Goal: Communication & Community: Ask a question

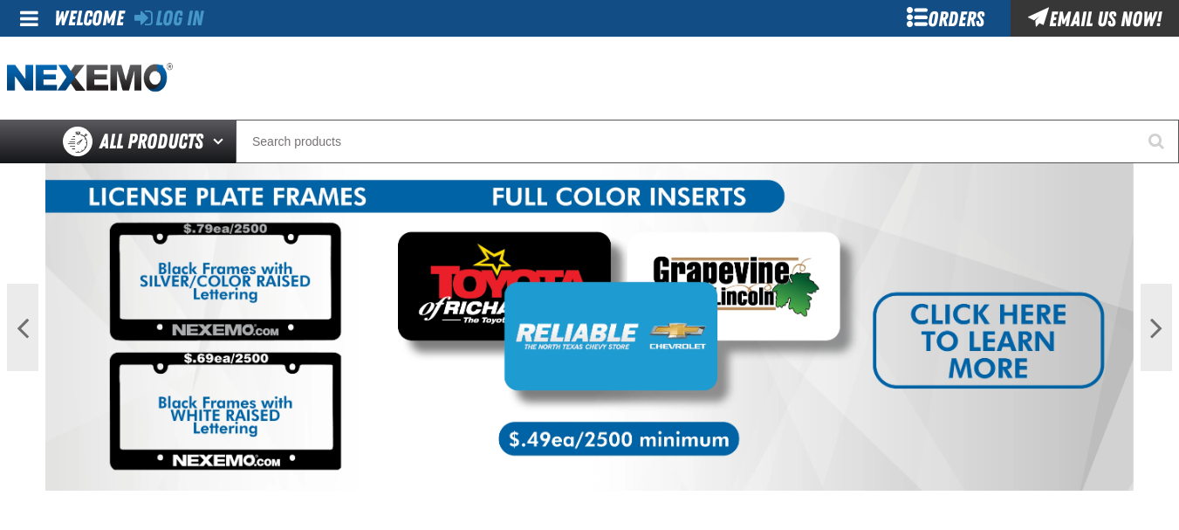
scroll to position [1115, 0]
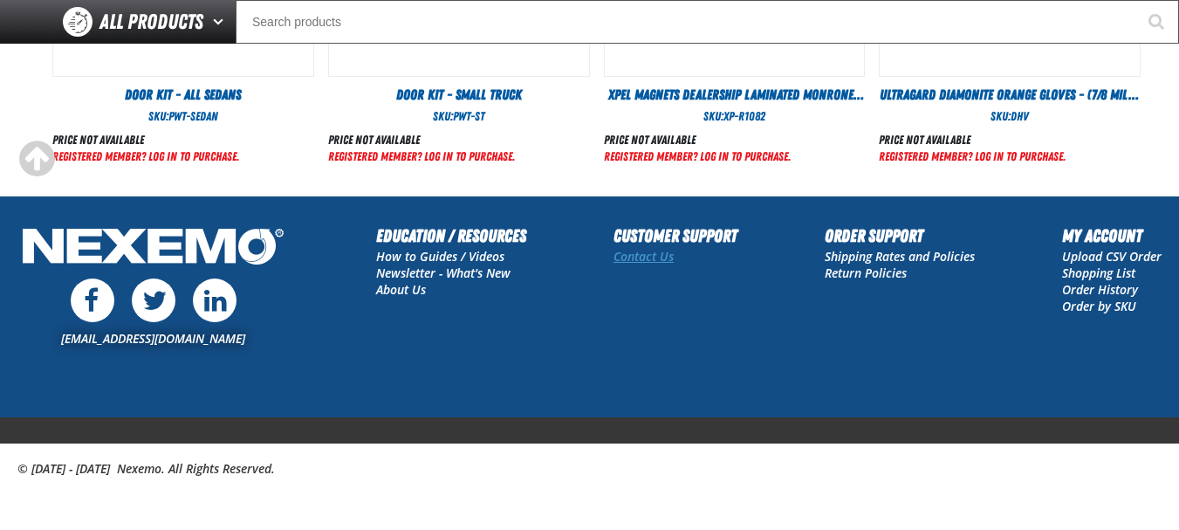
click at [648, 260] on link "Contact Us" at bounding box center [644, 256] width 60 height 17
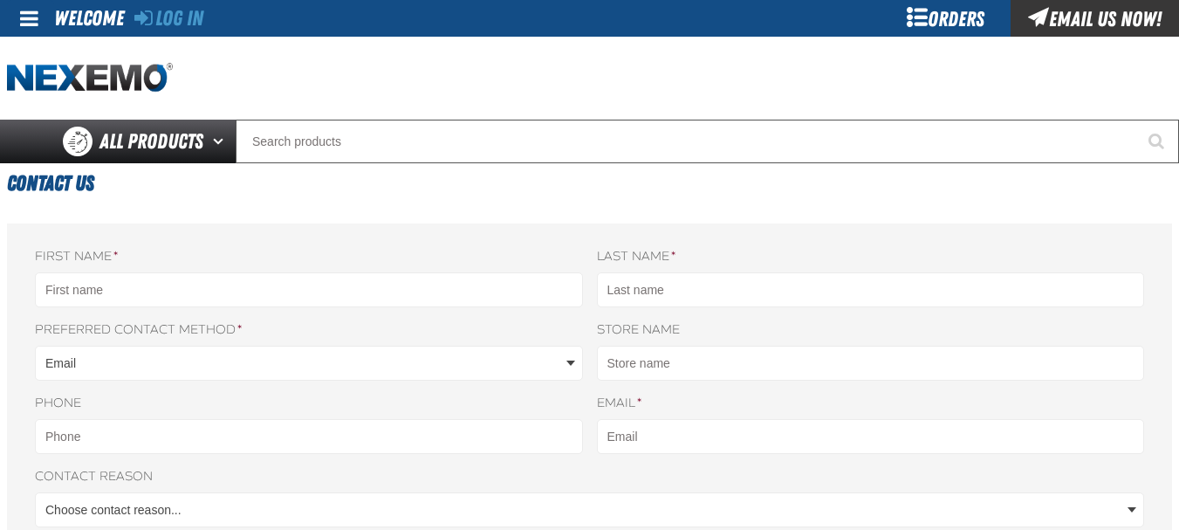
scroll to position [87, 0]
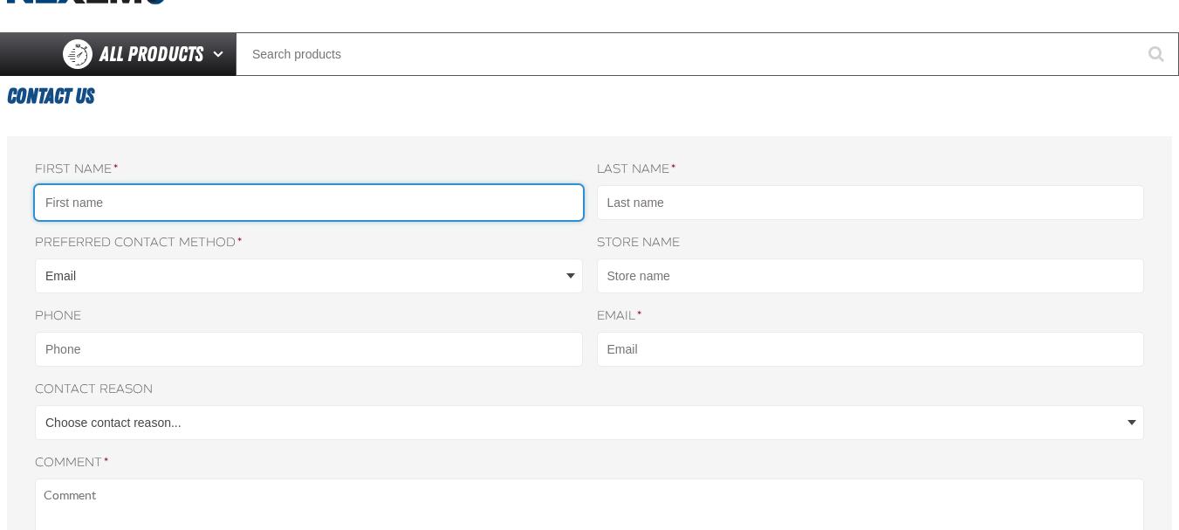
click at [232, 214] on input "First name *" at bounding box center [309, 202] width 548 height 35
type input "Taha"
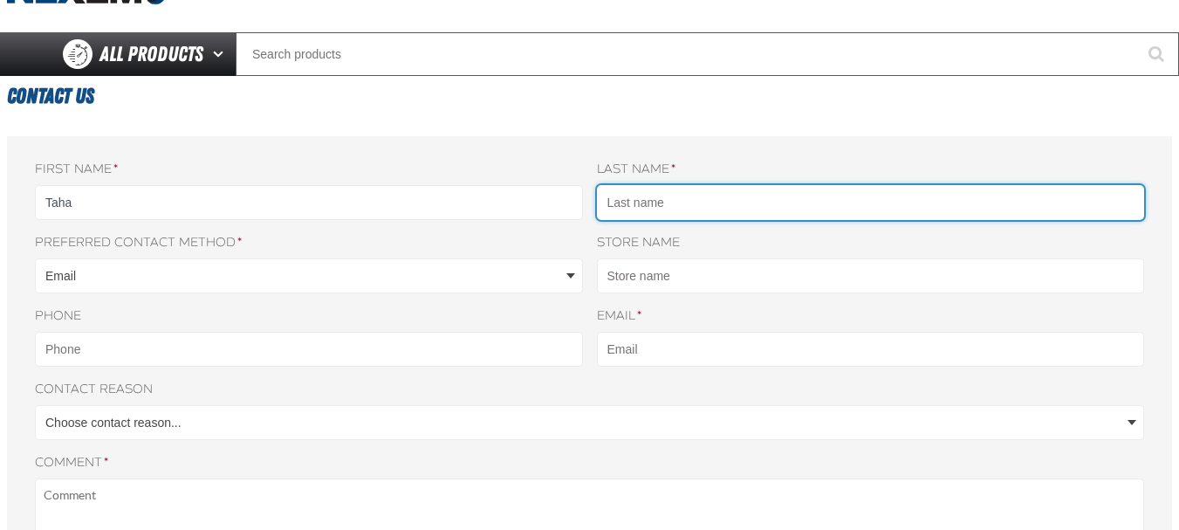
type input "Yousufzai"
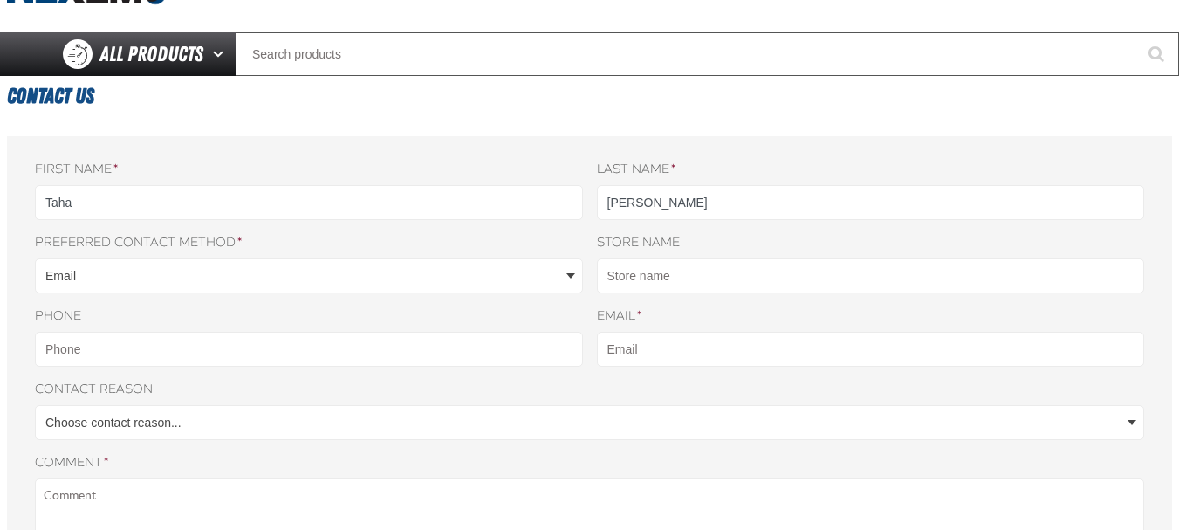
type input "2029530680"
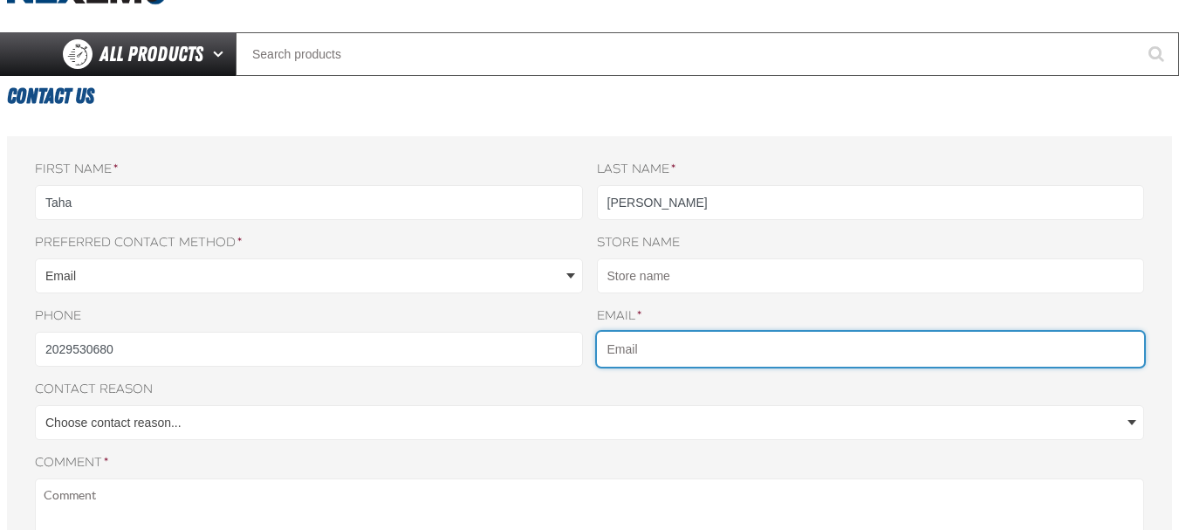
type input "[EMAIL_ADDRESS][DOMAIN_NAME]"
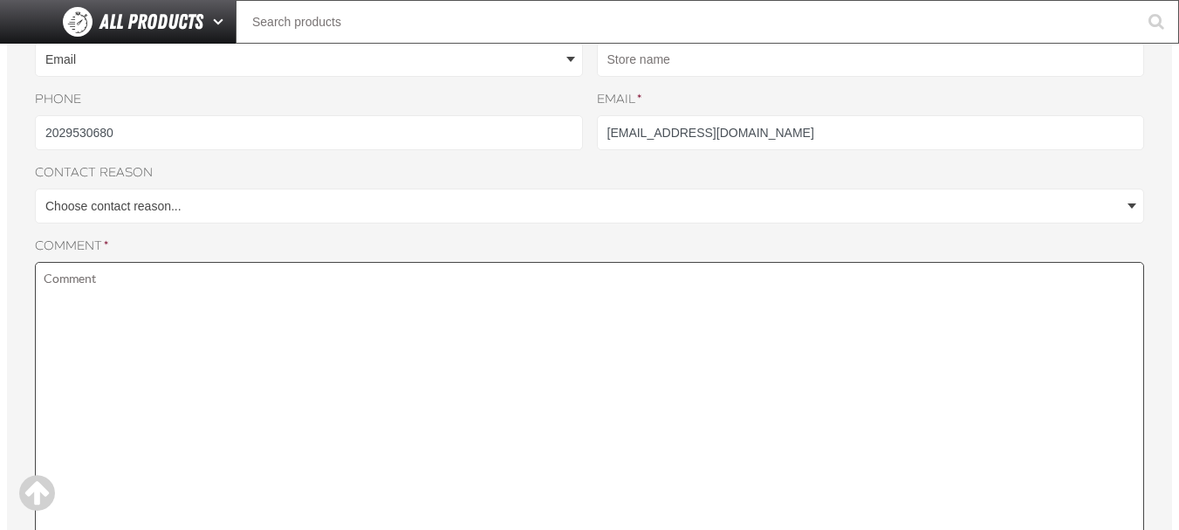
scroll to position [262, 0]
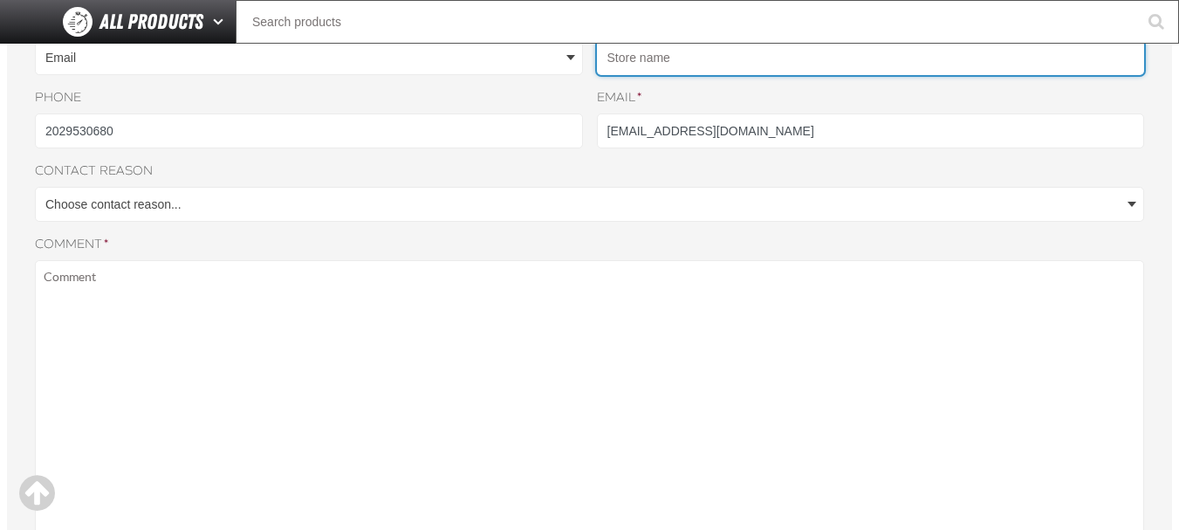
click at [640, 65] on input "Store name" at bounding box center [871, 57] width 548 height 35
type input "-"
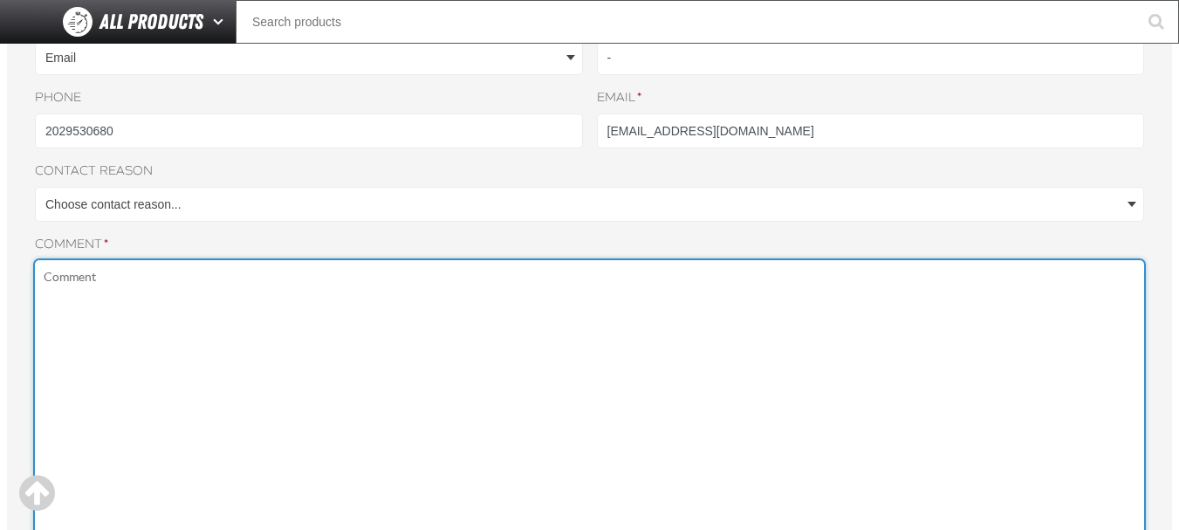
click at [234, 346] on textarea "Comment *" at bounding box center [589, 497] width 1109 height 474
click at [237, 411] on textarea "Comment *" at bounding box center [589, 497] width 1109 height 474
click at [333, 412] on textarea "Comment *" at bounding box center [589, 497] width 1109 height 474
paste textarea "Hi, I noticed you sell automotive parts, and I understand how challenging it ca…"
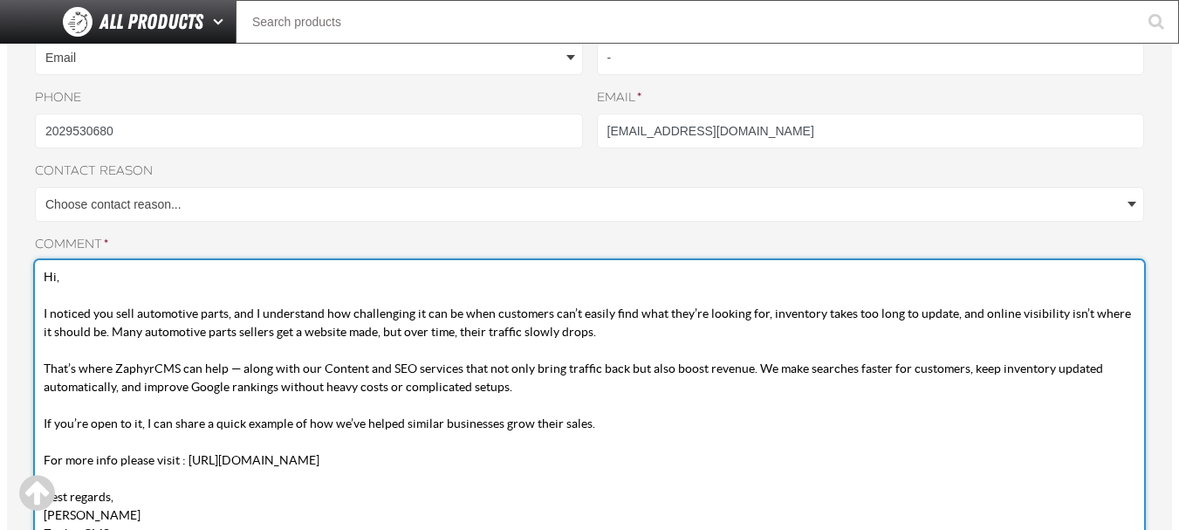
scroll to position [291, 0]
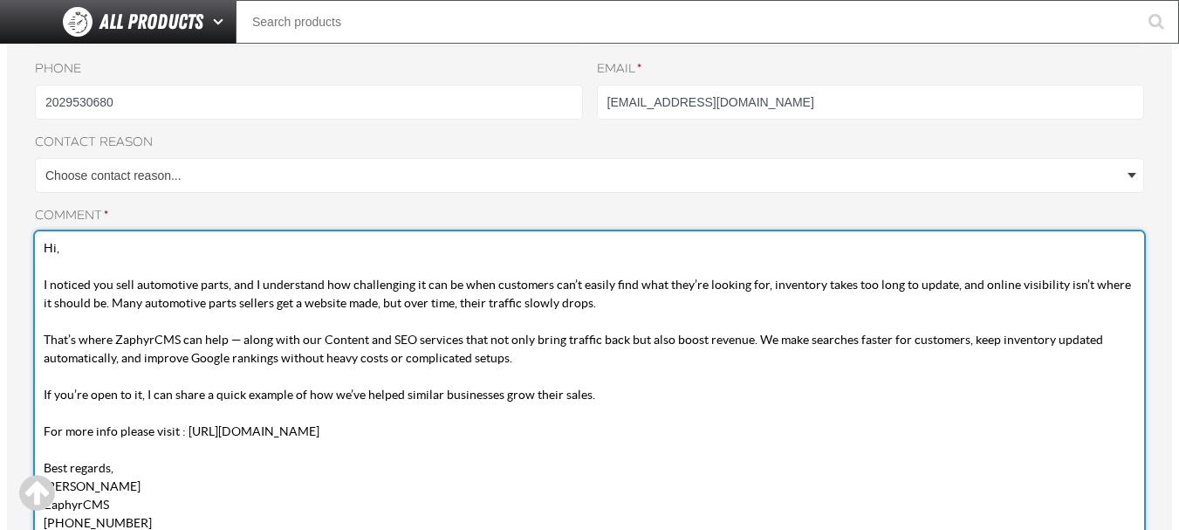
type textarea "Hi, I noticed you sell automotive parts, and I understand how challenging it ca…"
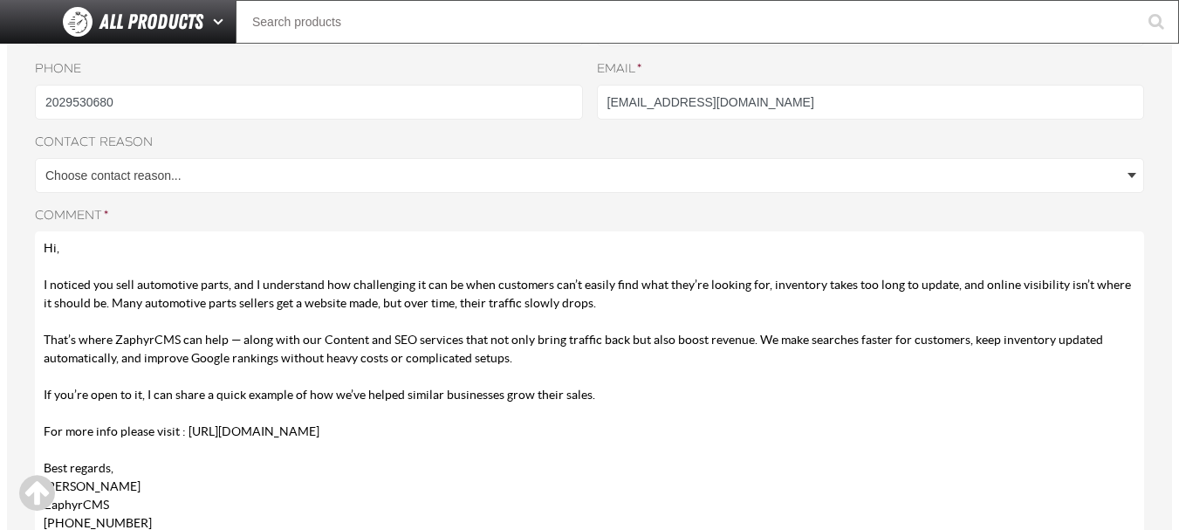
click at [173, 204] on div "First name * Taha Last name * Yousufzai Nexemo Preferred contact method * Email…" at bounding box center [589, 335] width 1109 height 843
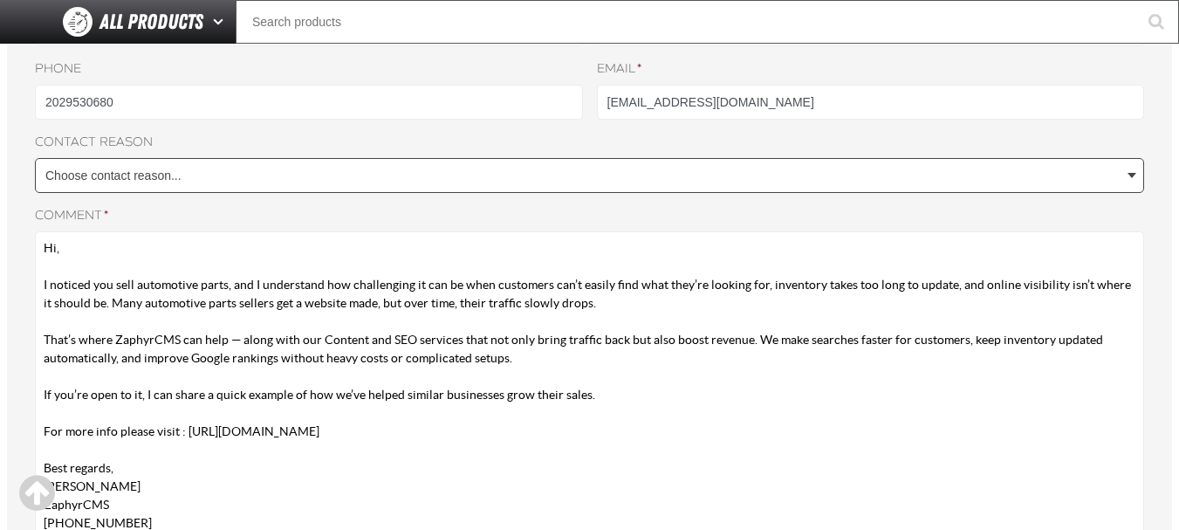
click at [182, 182] on body "Skip to Main Content Staging Site 5.1 Upgrade Site Log In Log In Welcome Log In…" at bounding box center [589, 424] width 1179 height 1430
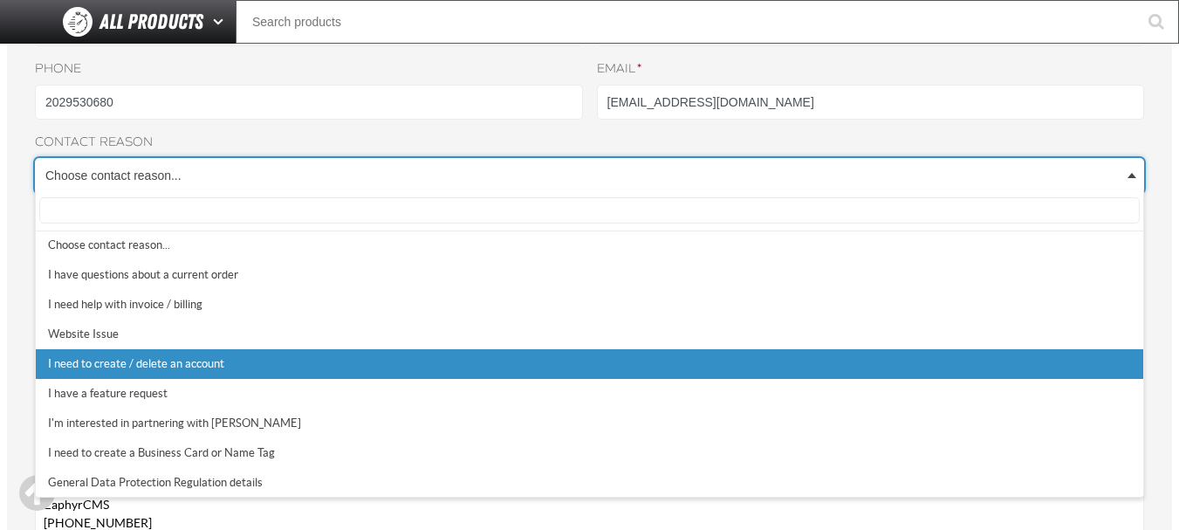
scroll to position [5, 0]
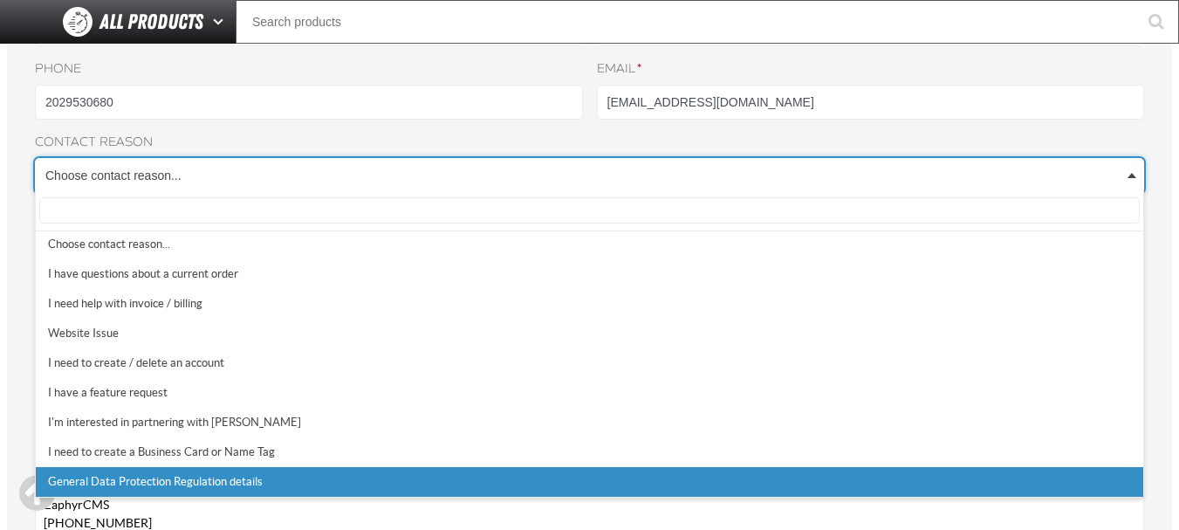
select select "9"
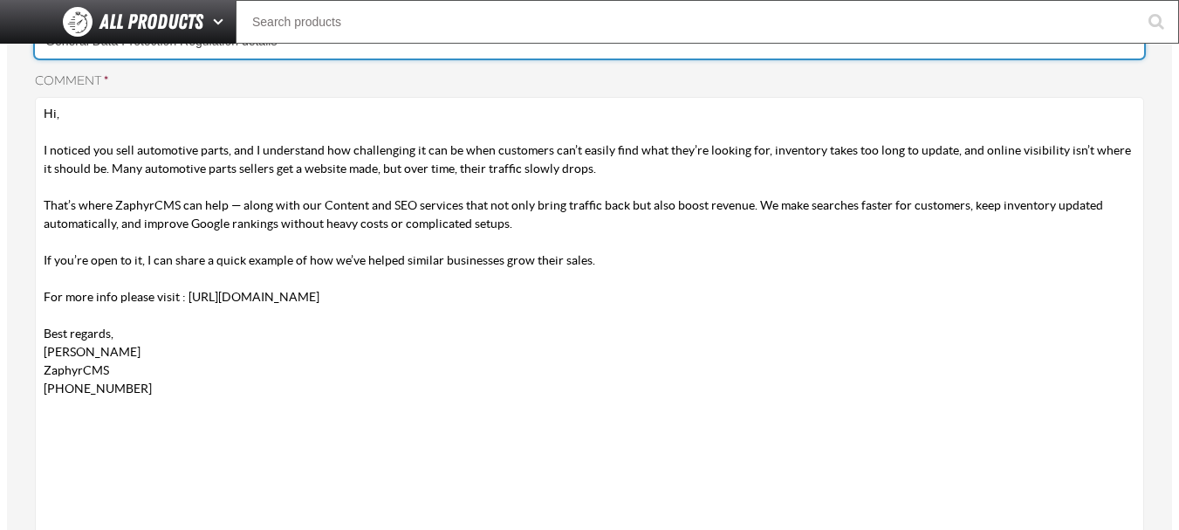
scroll to position [640, 0]
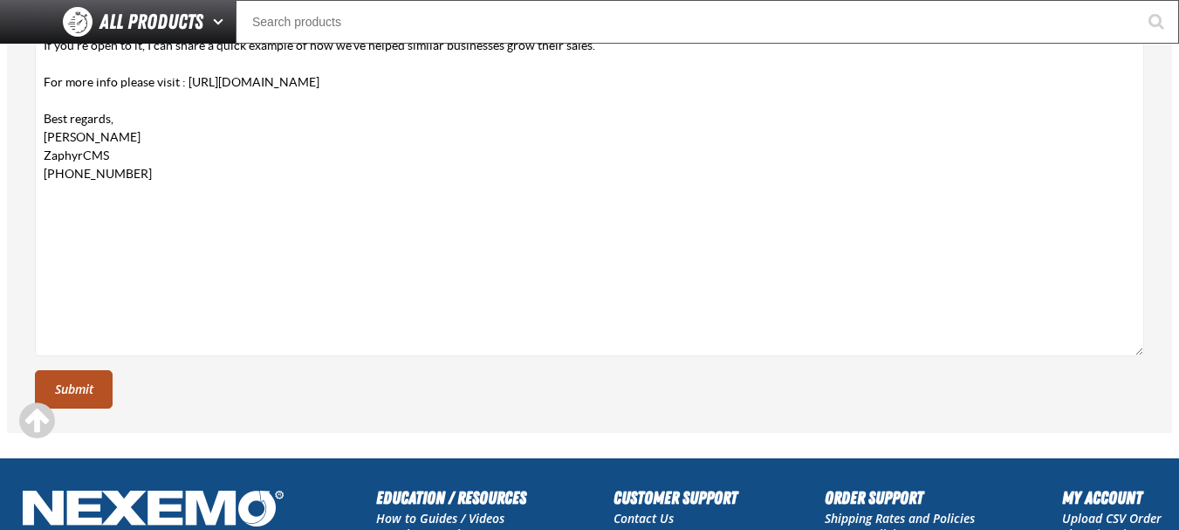
drag, startPoint x: 85, startPoint y: 376, endPoint x: 97, endPoint y: 394, distance: 22.0
click at [86, 375] on button "Submit" at bounding box center [74, 389] width 78 height 38
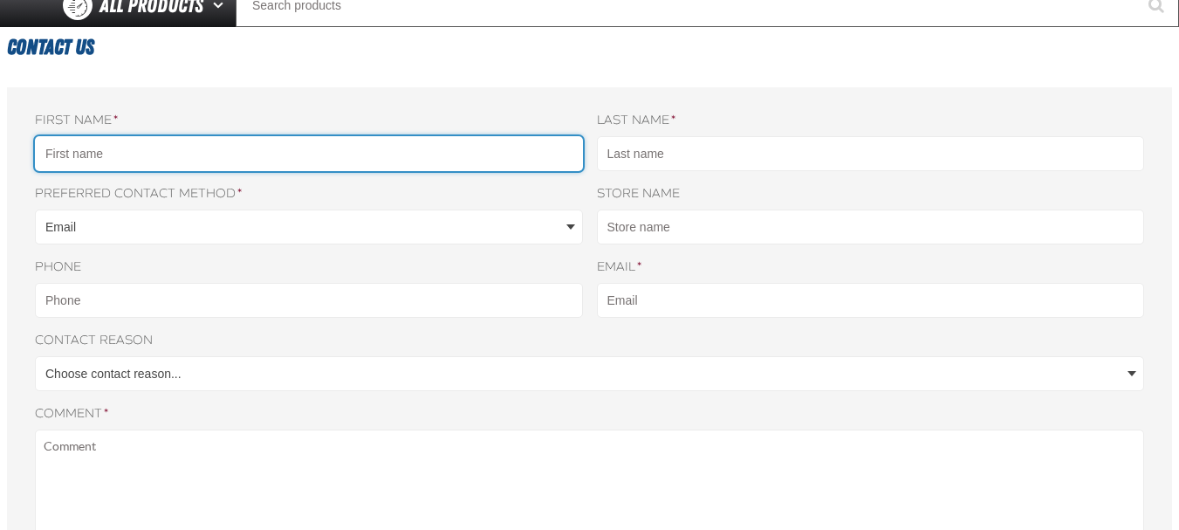
scroll to position [175, 0]
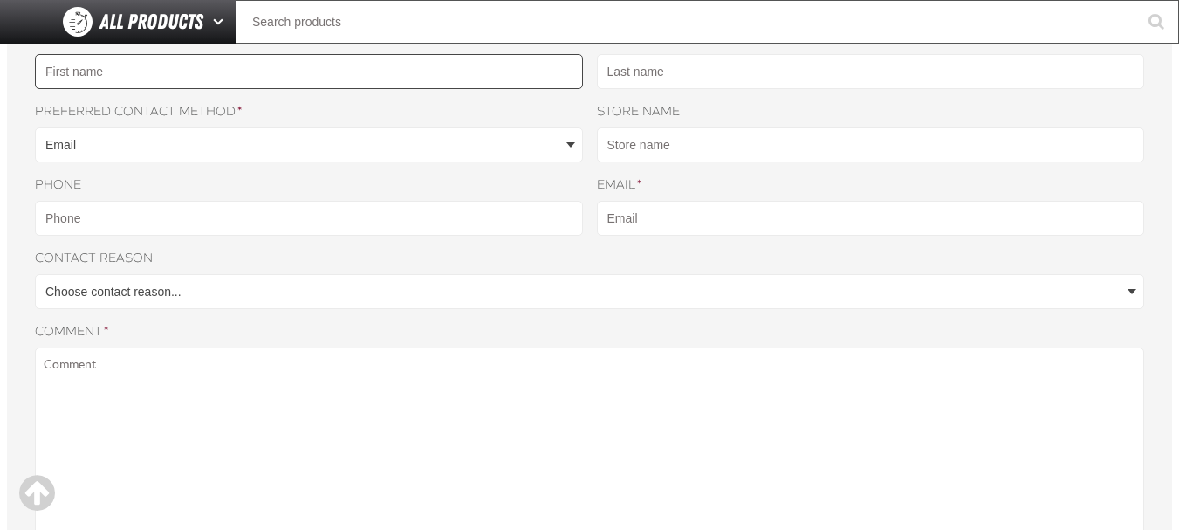
drag, startPoint x: 190, startPoint y: 89, endPoint x: 190, endPoint y: 76, distance: 13.1
click at [190, 84] on div "First name * Last name * [GEOGRAPHIC_DATA] Preferred contact method * Email Bot…" at bounding box center [589, 451] width 1109 height 843
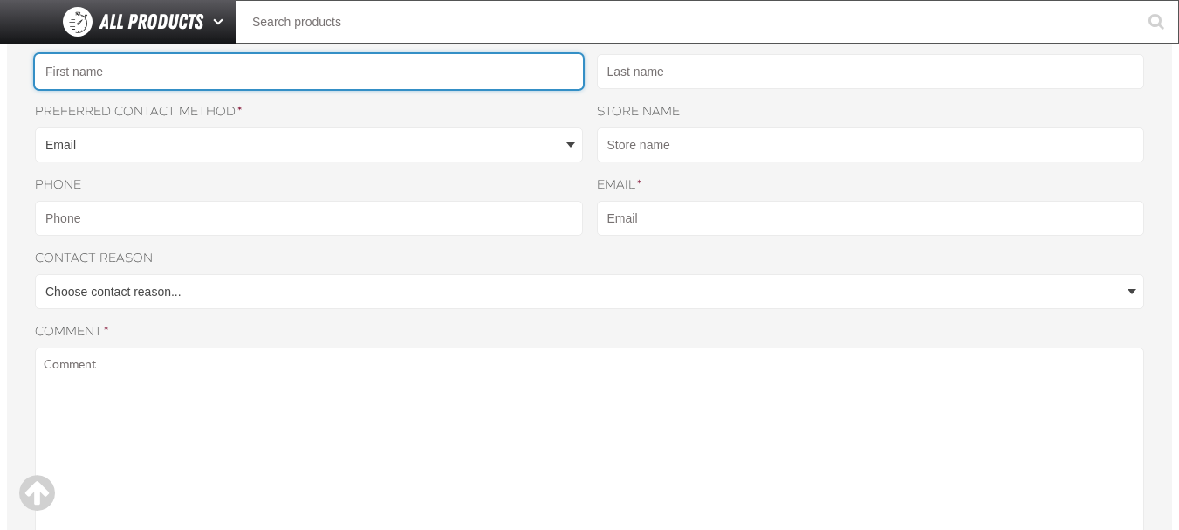
click at [195, 76] on input "First name *" at bounding box center [309, 71] width 548 height 35
type input "Taha"
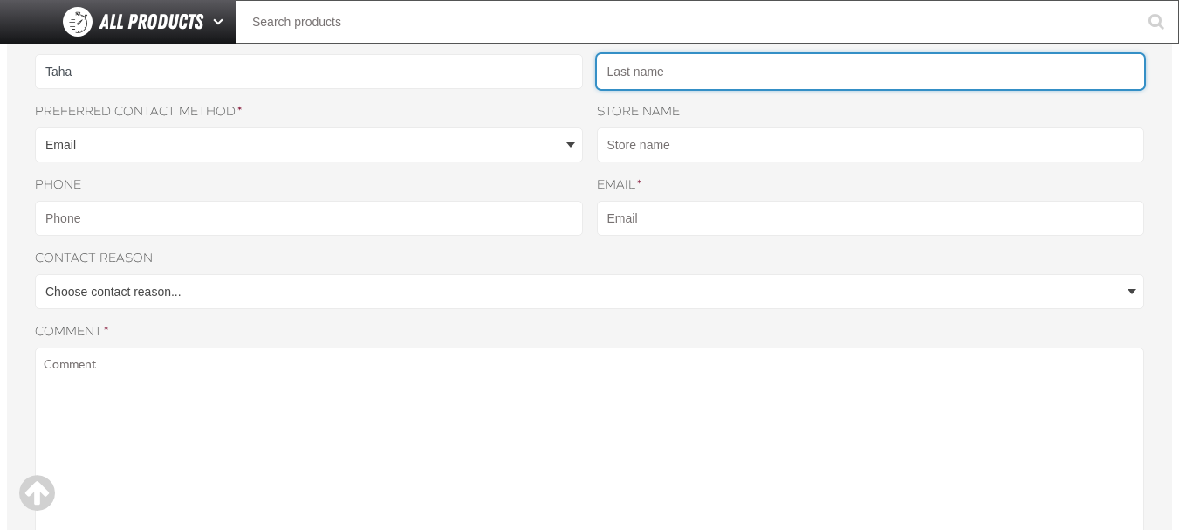
type input "Yousufzai"
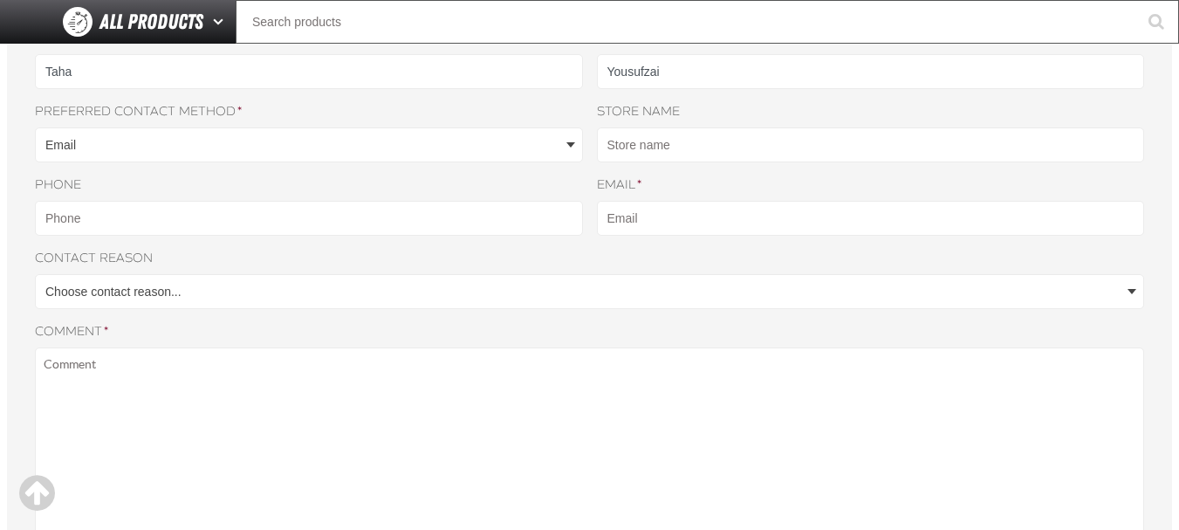
type input "2029530680"
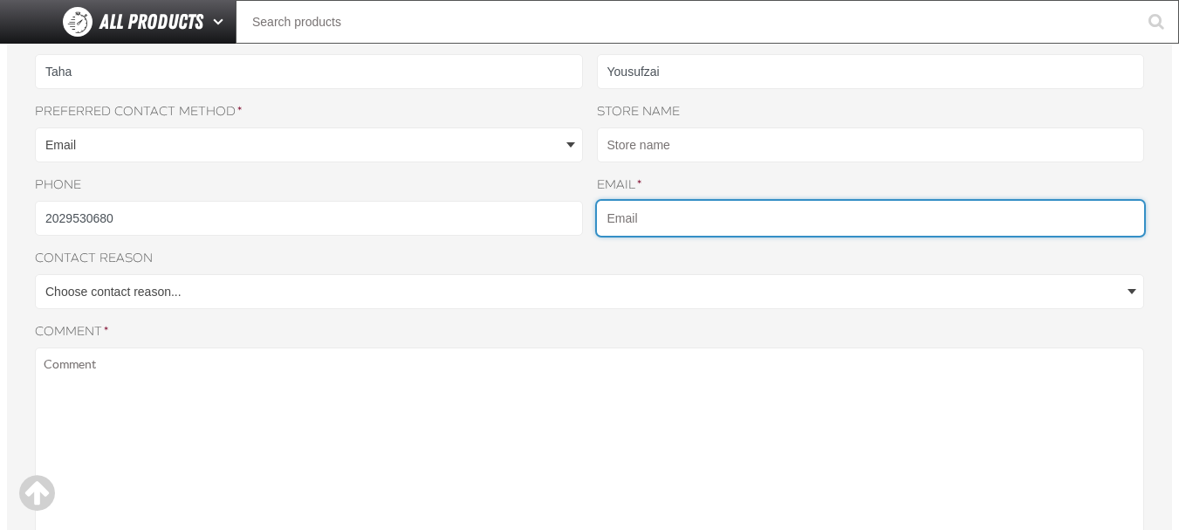
type input "[EMAIL_ADDRESS][DOMAIN_NAME]"
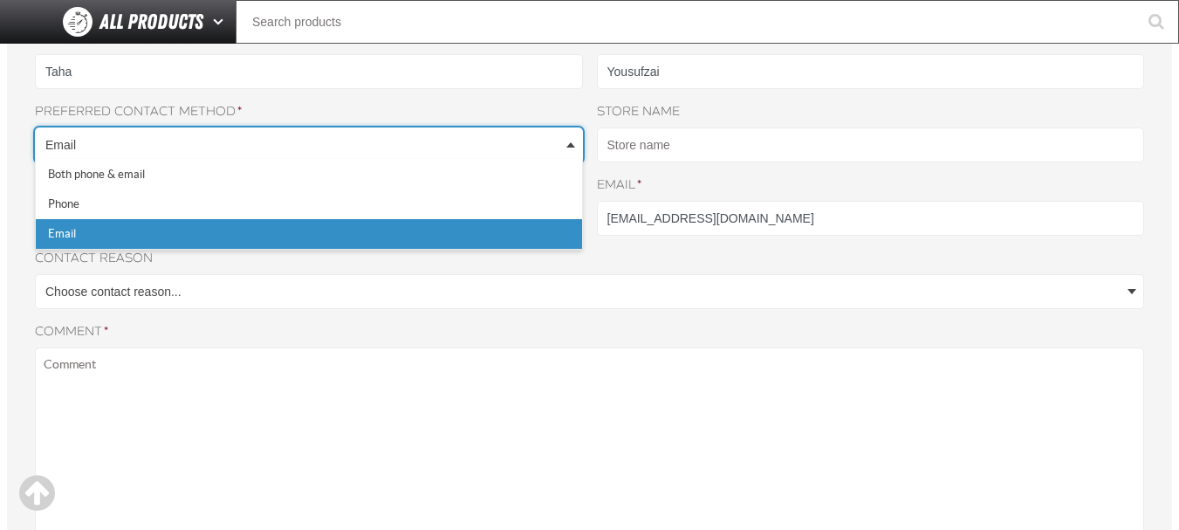
scroll to position [0, 0]
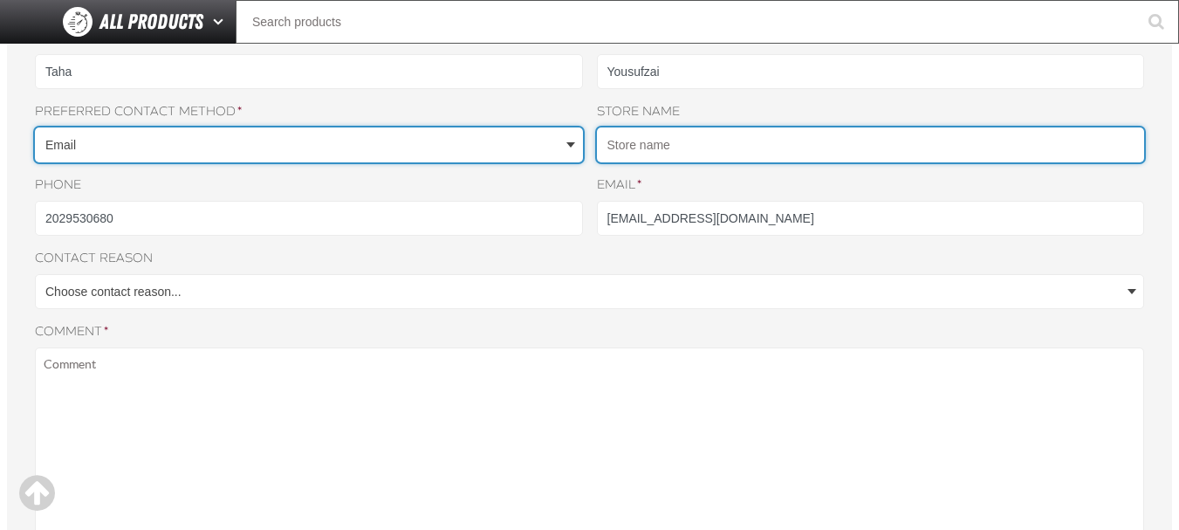
click at [703, 147] on input "Store name" at bounding box center [871, 144] width 548 height 35
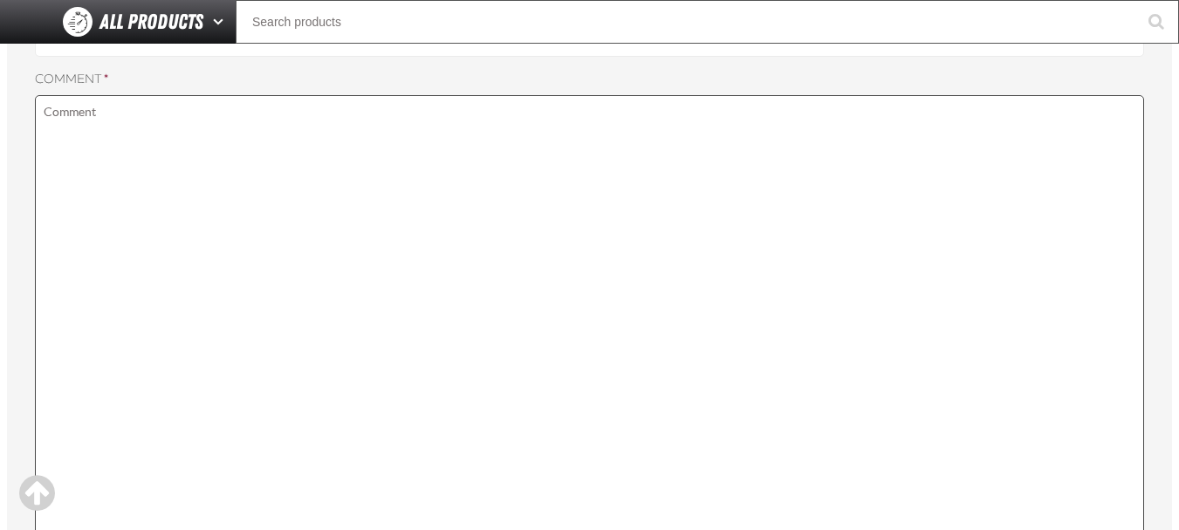
scroll to position [436, 0]
type input "-"
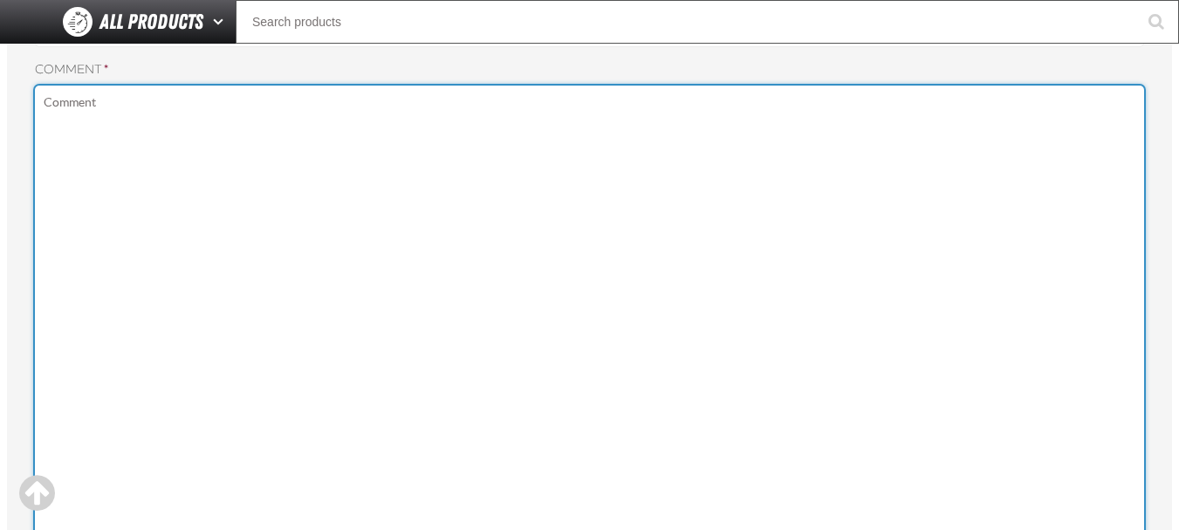
drag, startPoint x: 337, startPoint y: 316, endPoint x: 335, endPoint y: 241, distance: 75.1
click at [336, 316] on textarea "Comment *" at bounding box center [589, 323] width 1109 height 474
paste textarea "Hi, I noticed you sell automotive parts, and I understand how challenging it ca…"
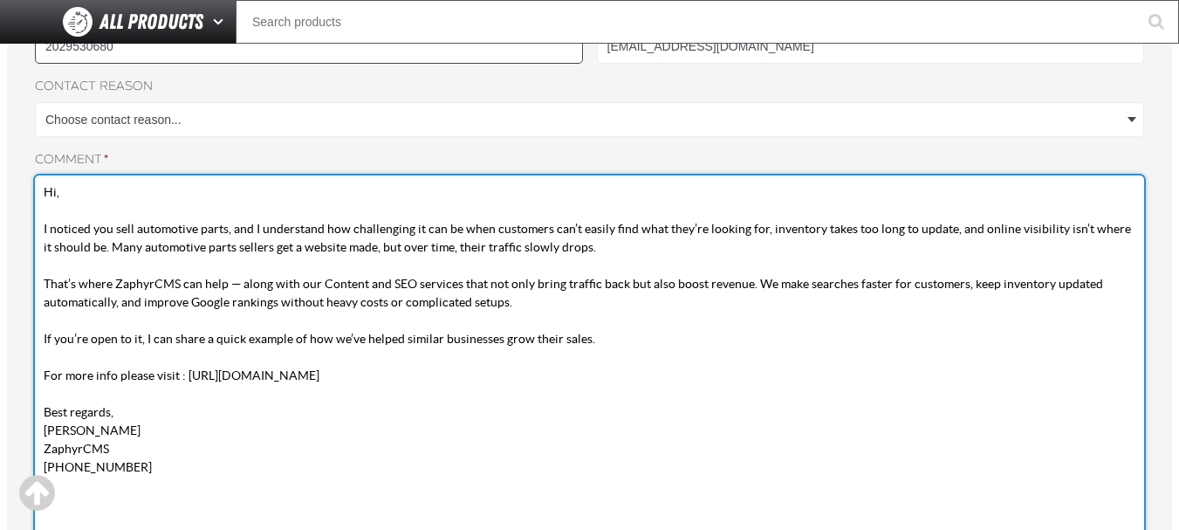
scroll to position [262, 0]
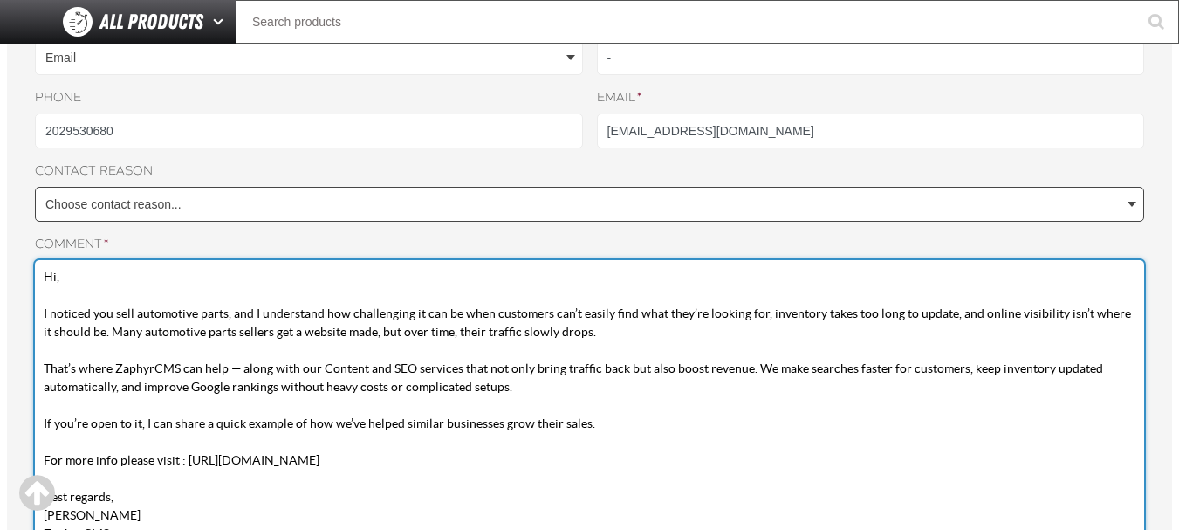
type textarea "Hi, I noticed you sell automotive parts, and I understand how challenging it ca…"
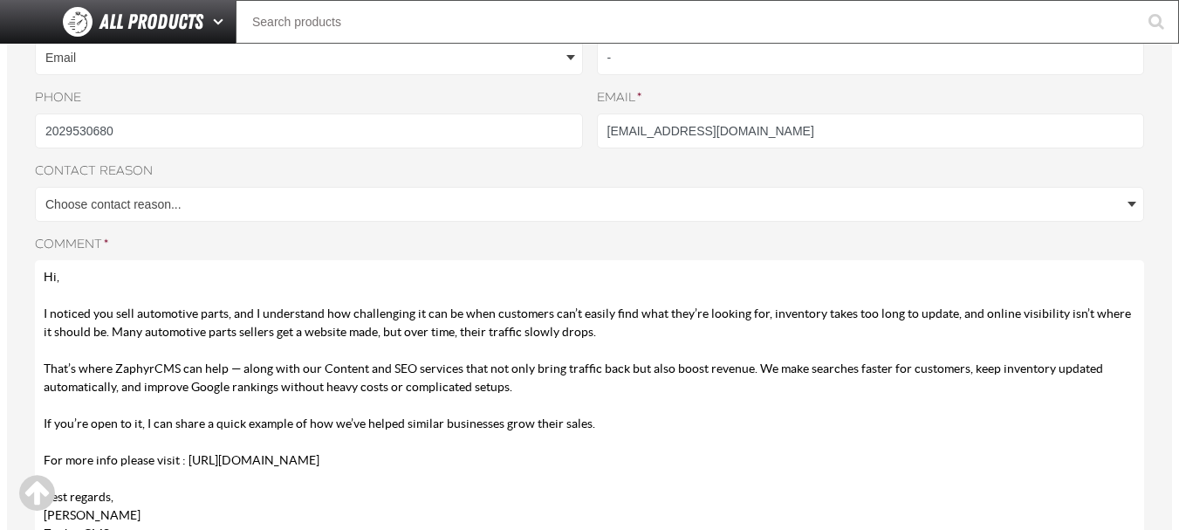
click at [216, 195] on body "Skip to Main Content Staging Site 5.1 Upgrade Site Log In Log In Welcome Log In…" at bounding box center [589, 453] width 1179 height 1430
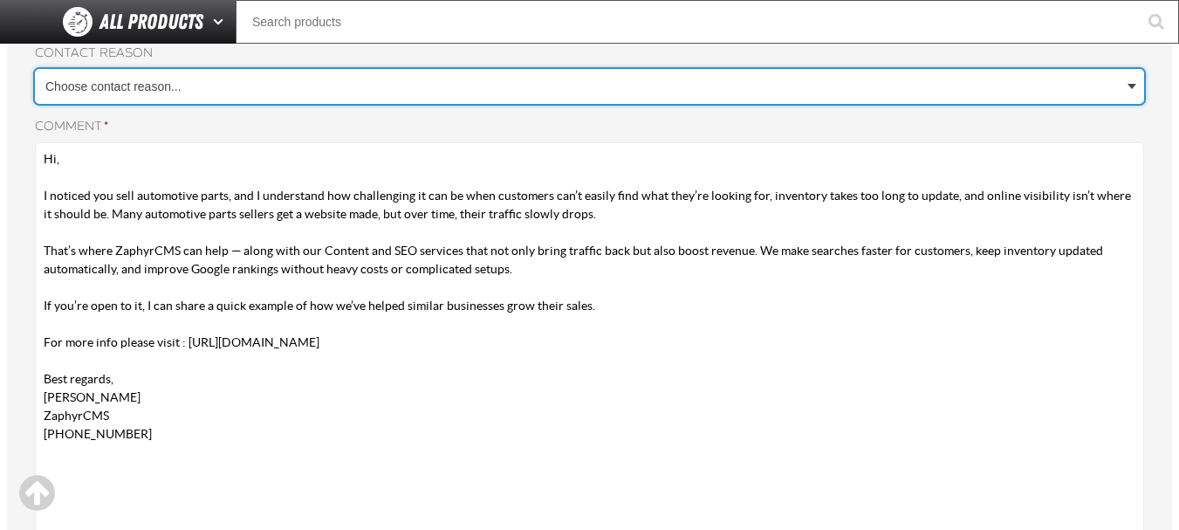
scroll to position [349, 0]
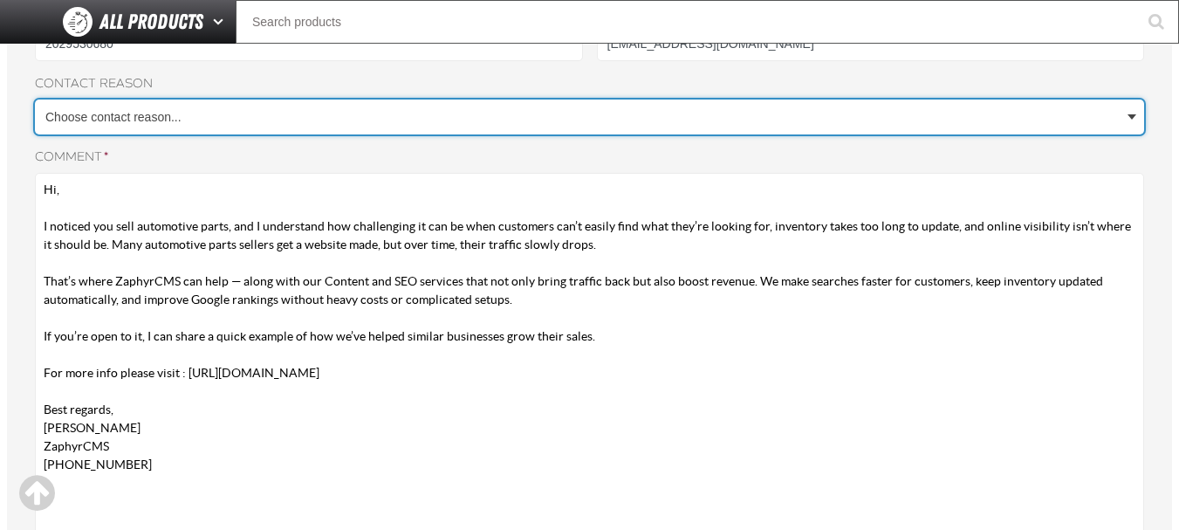
click at [211, 129] on body "Skip to Main Content Staging Site 5.1 Upgrade Site Log In Log In Welcome Log In…" at bounding box center [589, 366] width 1179 height 1430
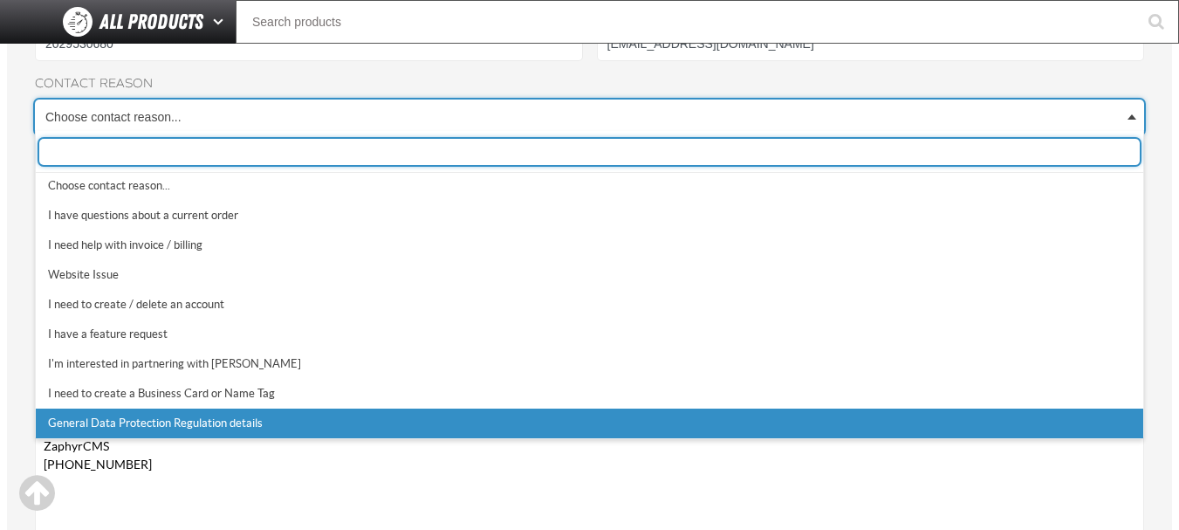
scroll to position [5, 0]
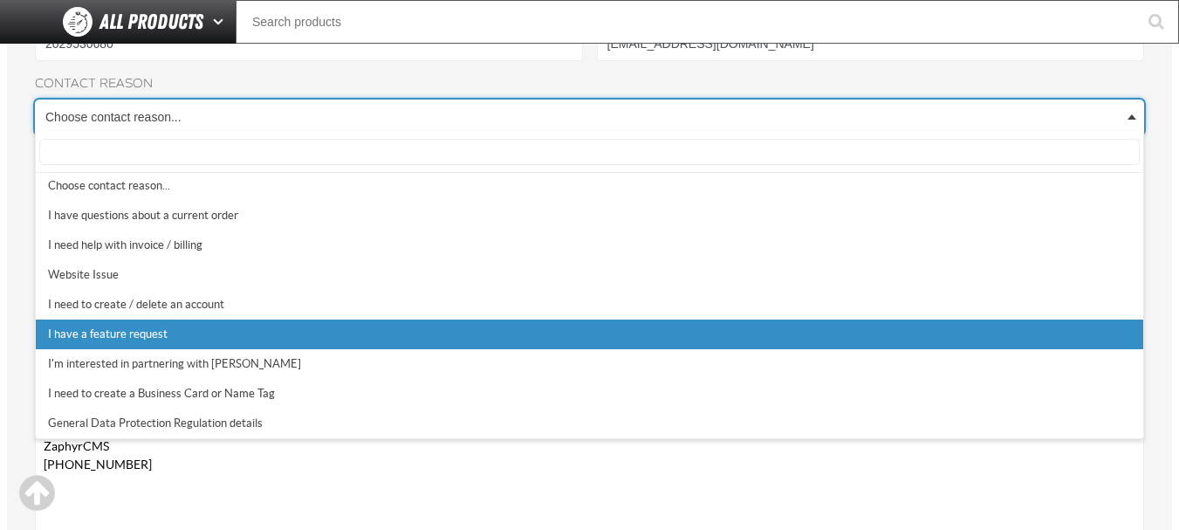
select select "6"
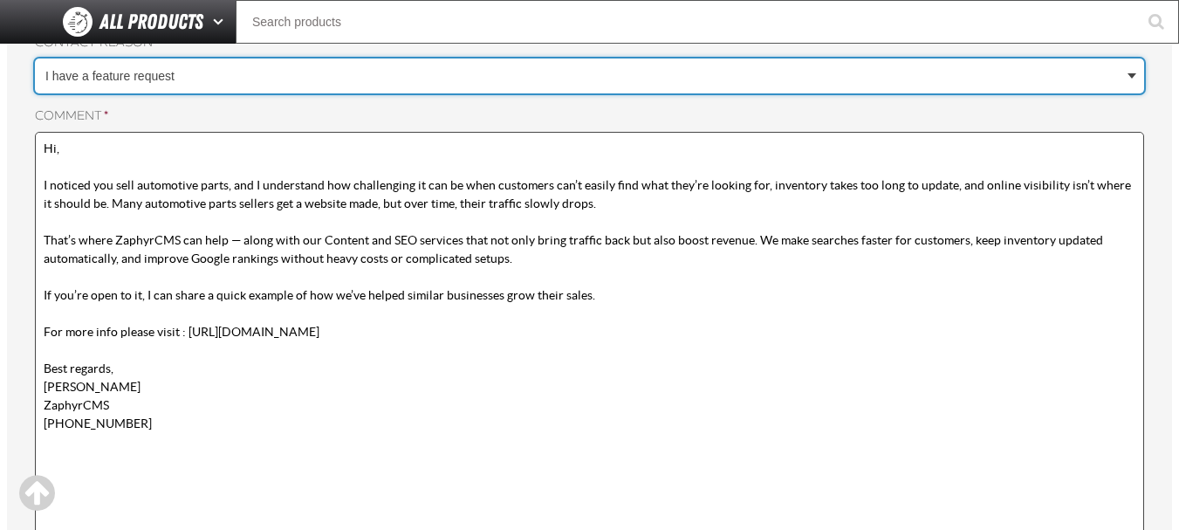
scroll to position [611, 0]
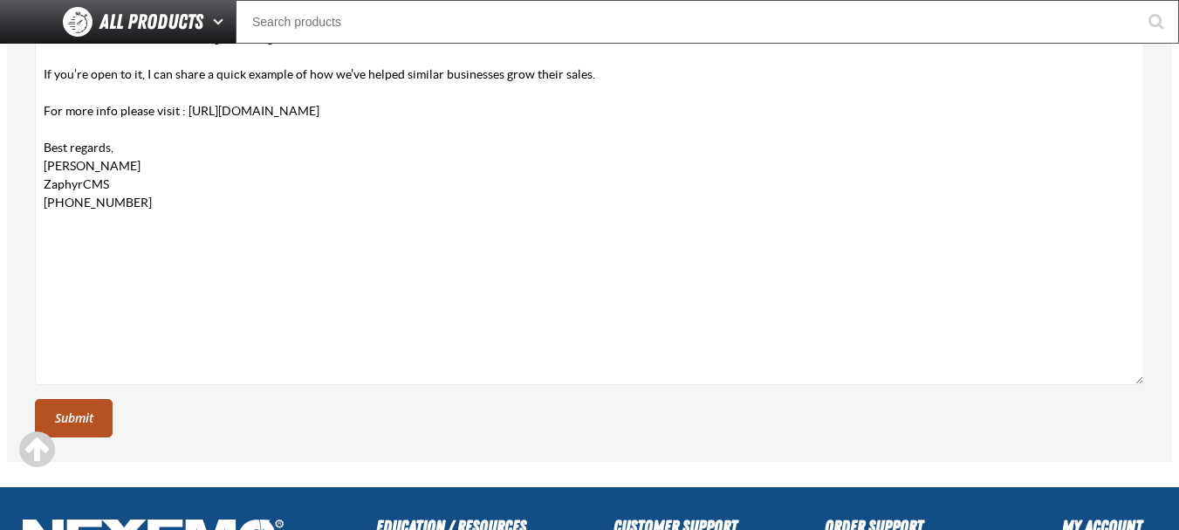
drag, startPoint x: 88, startPoint y: 425, endPoint x: 122, endPoint y: 422, distance: 34.2
click at [88, 424] on button "Submit" at bounding box center [74, 418] width 78 height 38
